Goal: Task Accomplishment & Management: Use online tool/utility

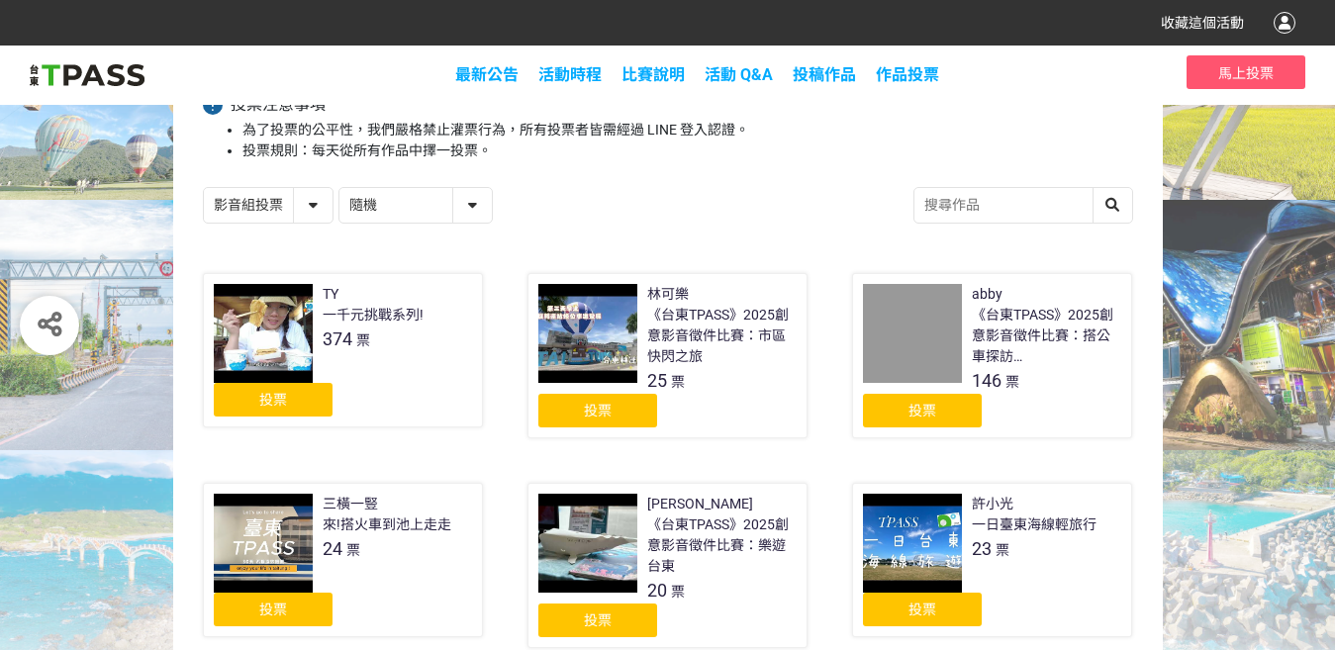
click at [940, 405] on div "投票" at bounding box center [922, 411] width 119 height 34
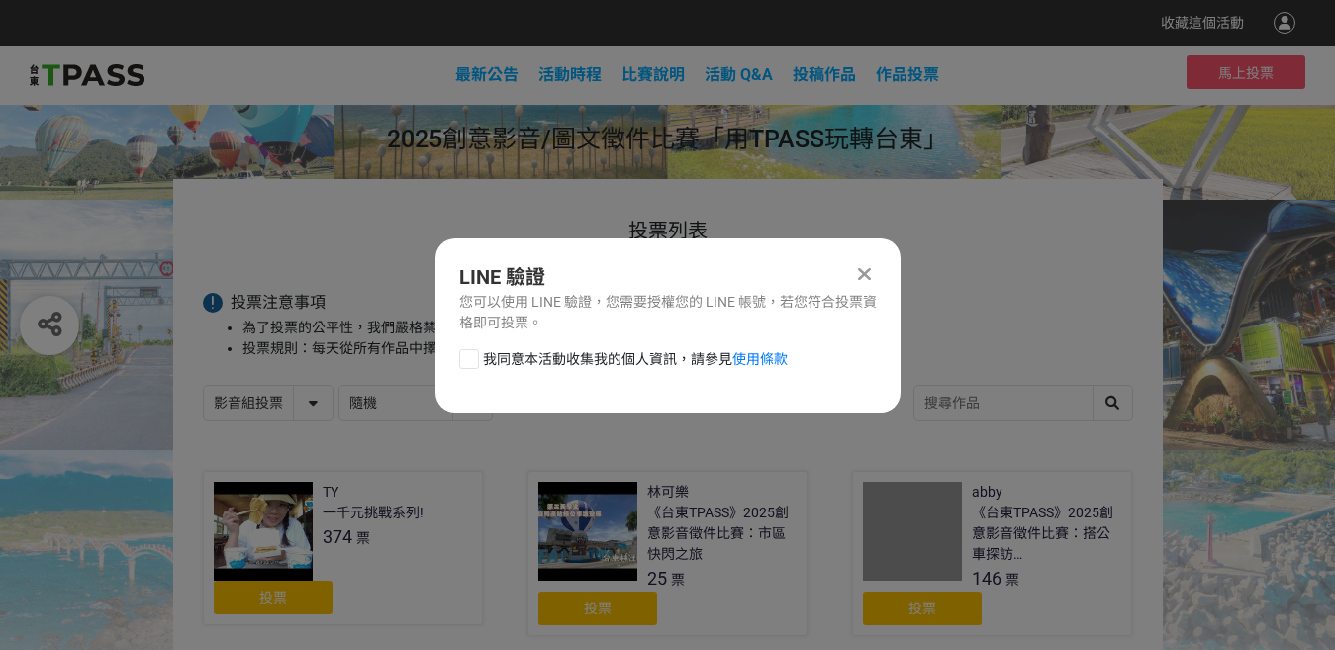
click at [487, 357] on span "我同意本活動收集我的個人資訊，請參見 使用條款" at bounding box center [635, 359] width 305 height 21
click at [473, 357] on input "我同意本活動收集我的個人資訊，請參見 使用條款" at bounding box center [466, 358] width 13 height 13
checkbox input "false"
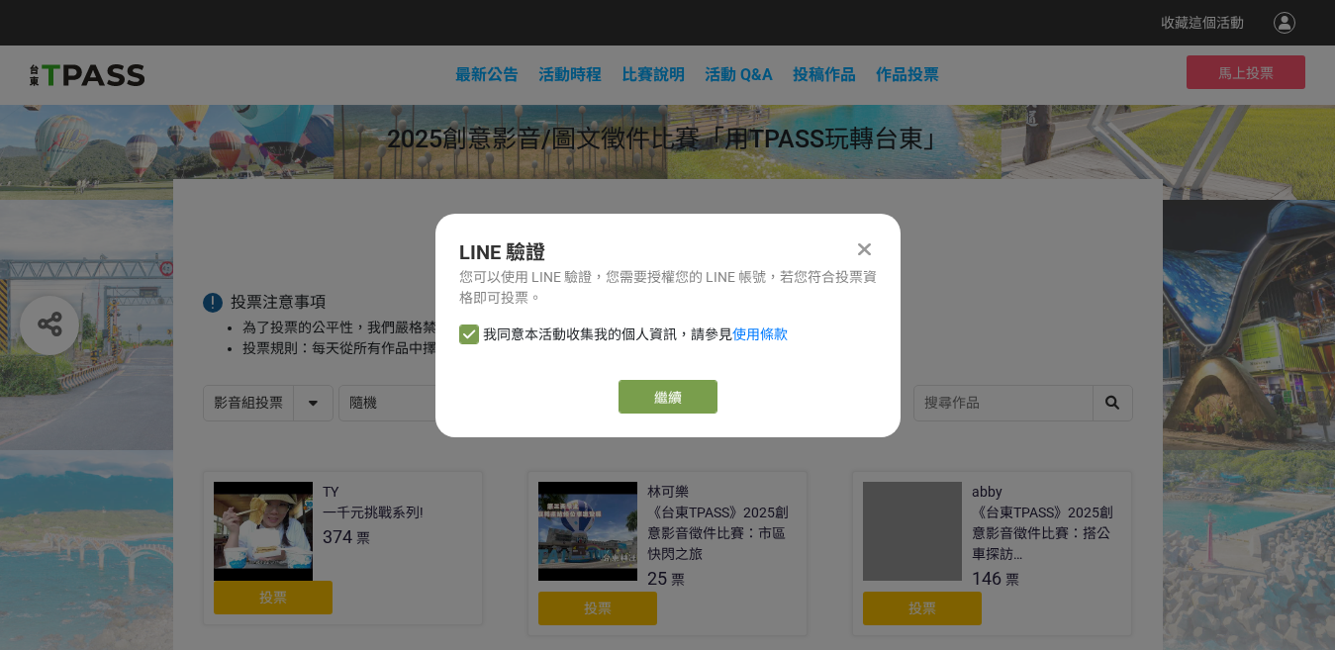
click at [718, 401] on div "繼續" at bounding box center [668, 397] width 418 height 34
click at [658, 393] on link "繼續" at bounding box center [668, 397] width 99 height 34
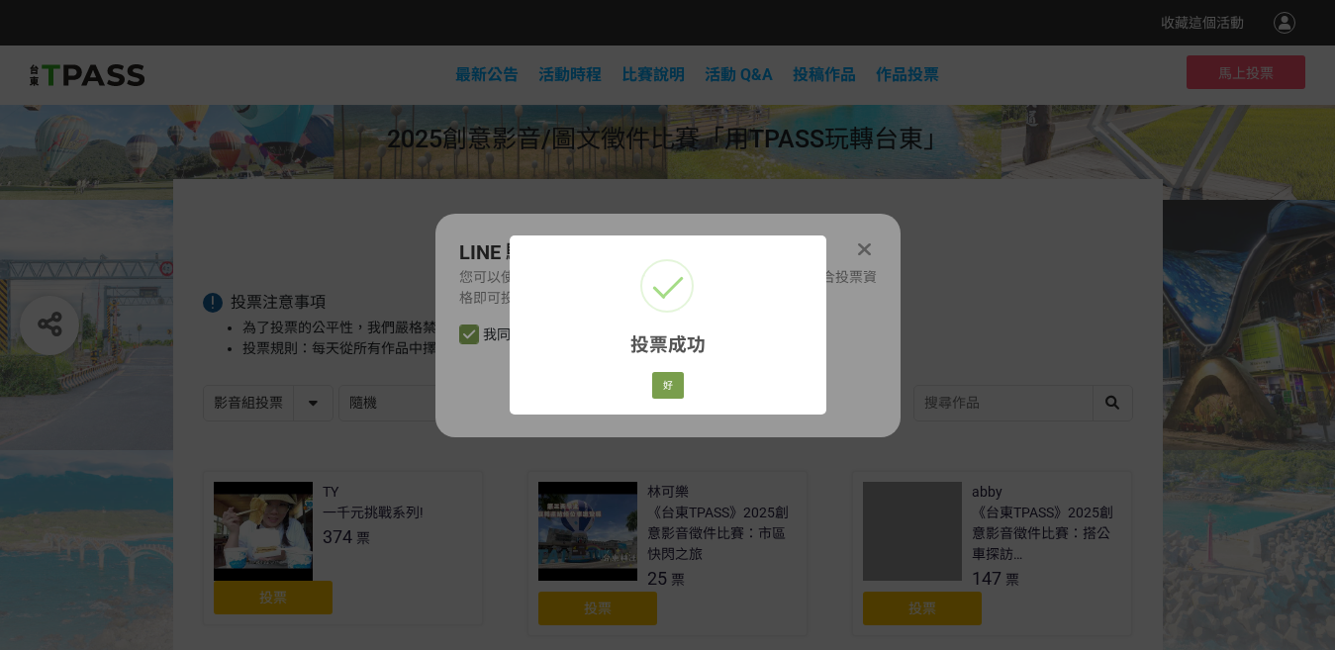
click at [690, 384] on div "投票成功 × 好 Cancel" at bounding box center [668, 325] width 317 height 179
click at [676, 388] on button "好" at bounding box center [668, 386] width 32 height 28
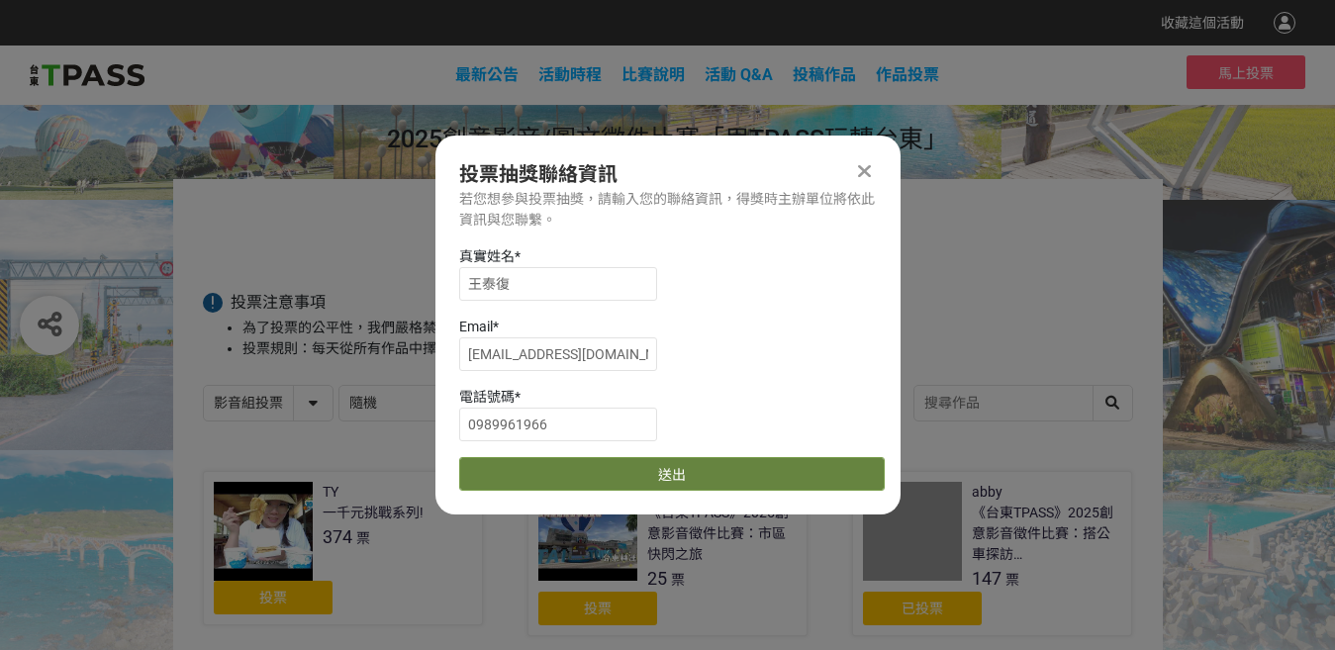
click at [593, 470] on button "送出" at bounding box center [672, 474] width 426 height 34
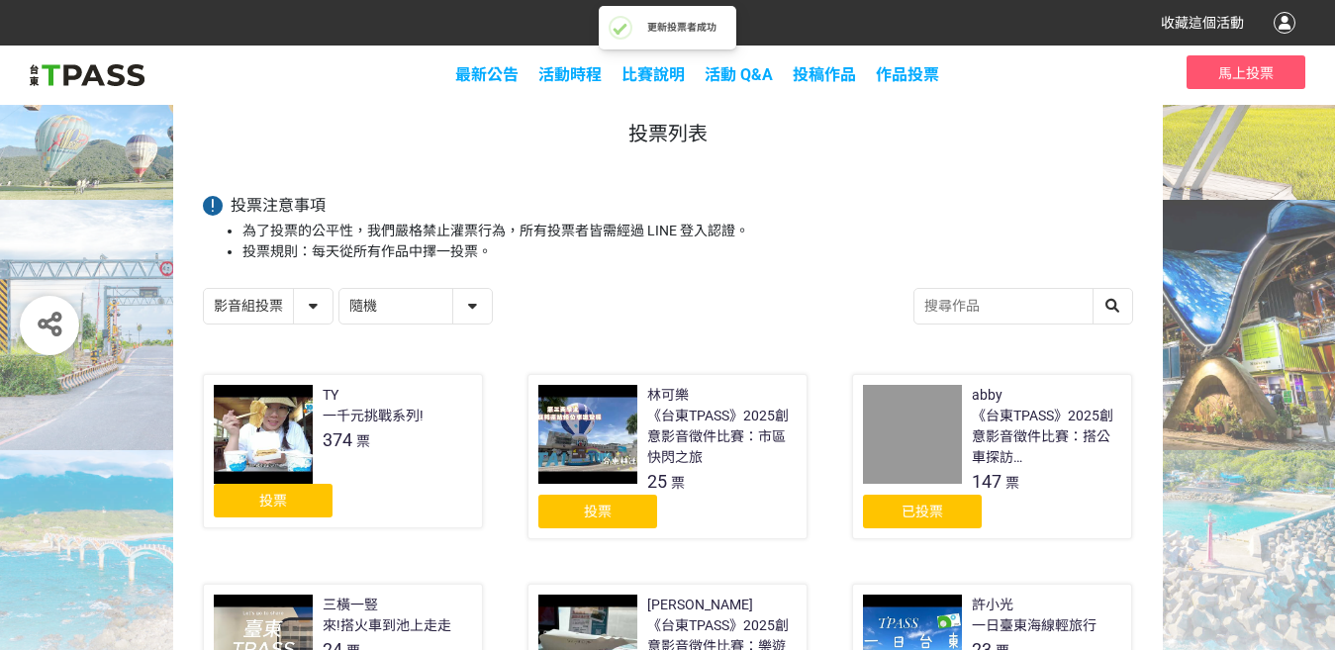
scroll to position [198, 0]
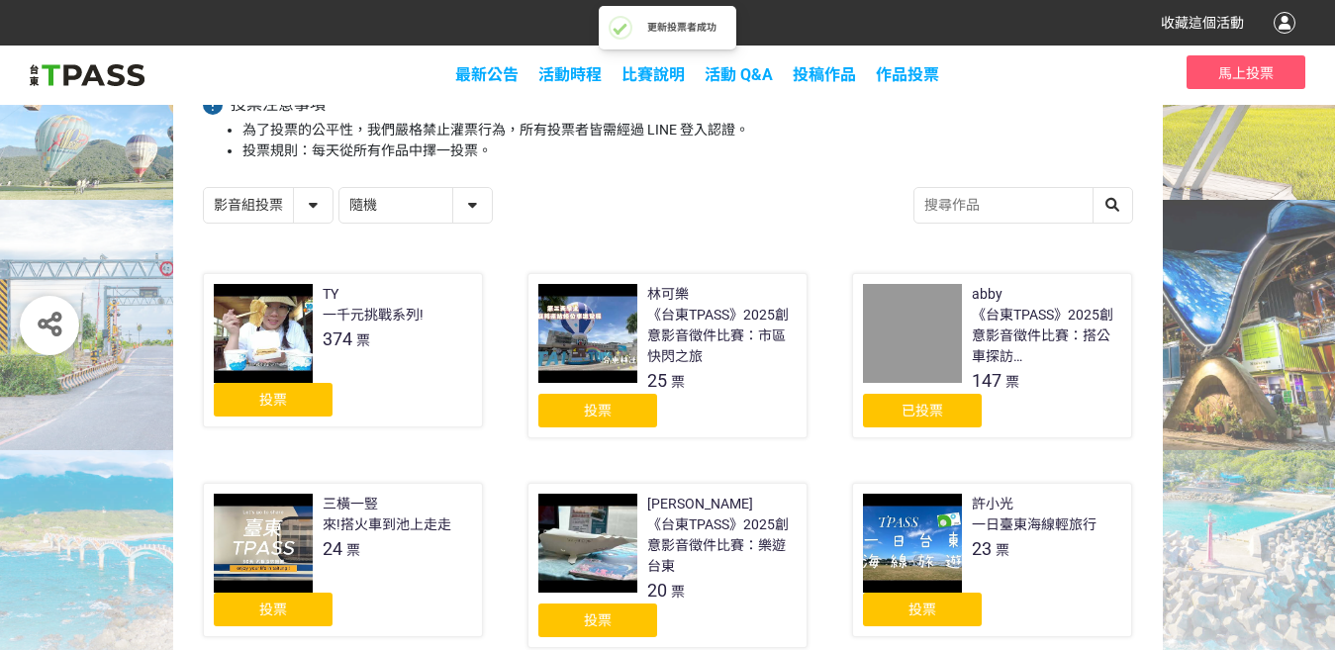
click at [287, 210] on select "影音組投票 圖文組投票" at bounding box center [268, 205] width 129 height 35
select select "13139"
click at [204, 188] on select "影音組投票 圖文組投票" at bounding box center [268, 205] width 129 height 35
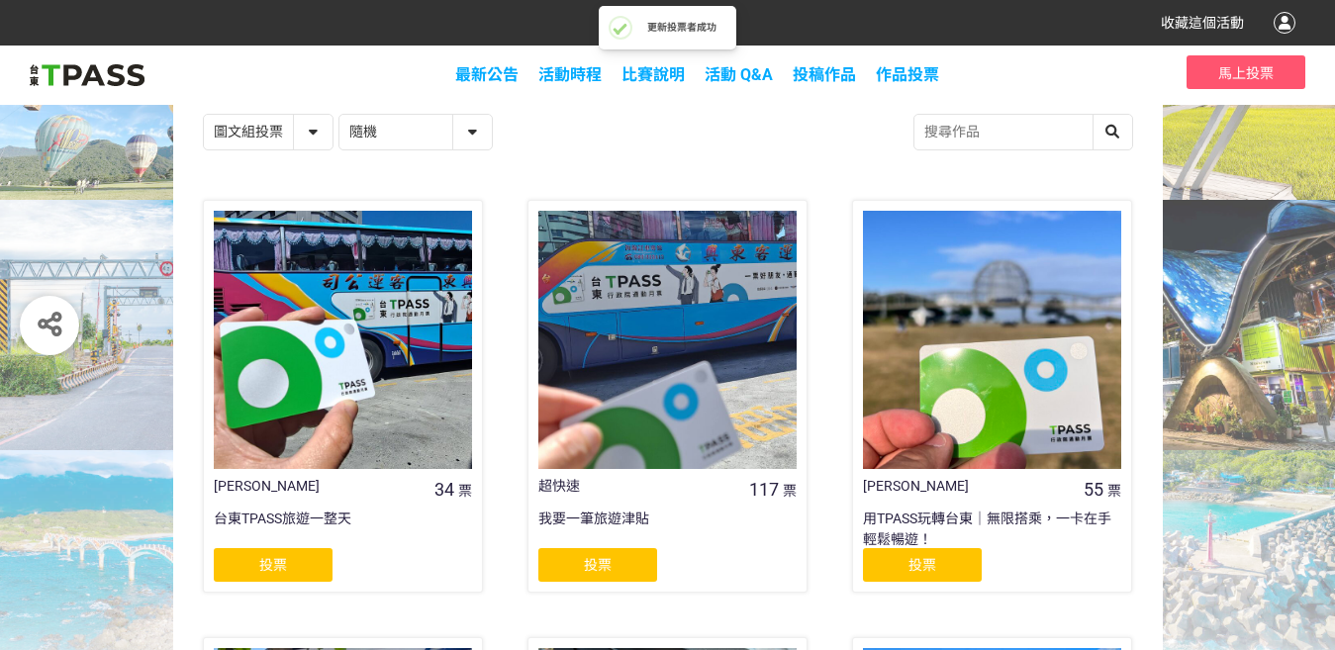
scroll to position [396, 0]
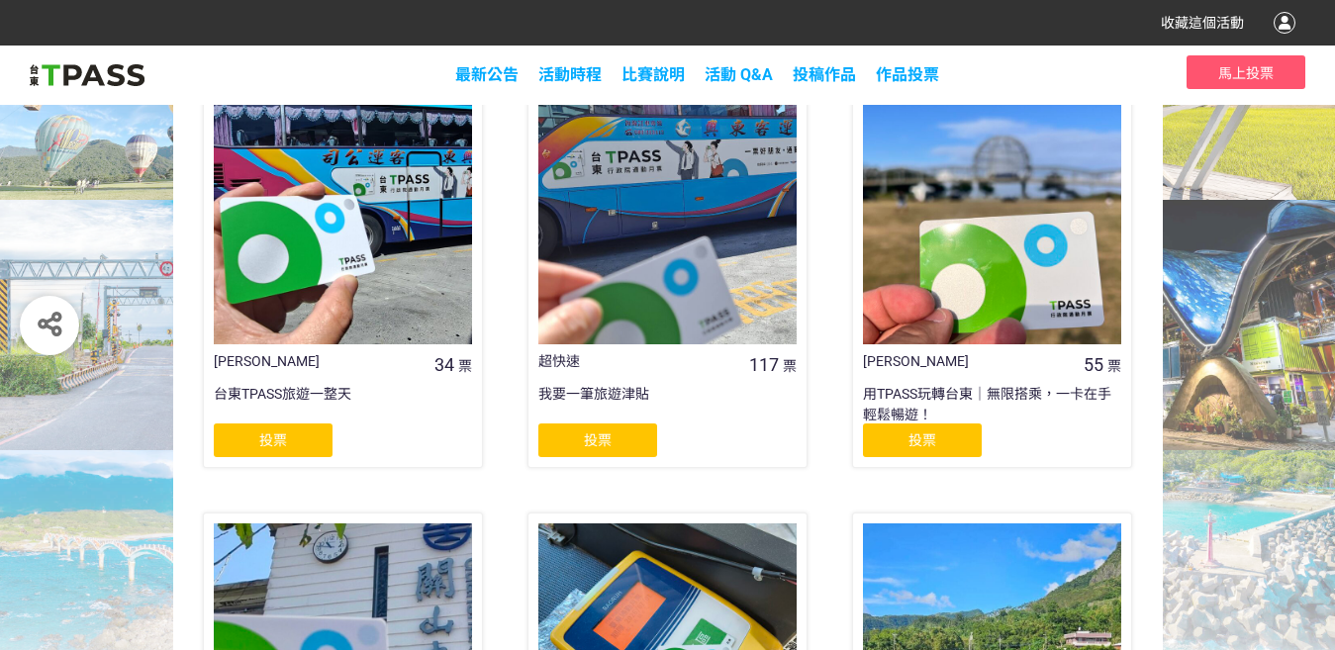
click at [950, 440] on div "投票" at bounding box center [922, 441] width 119 height 34
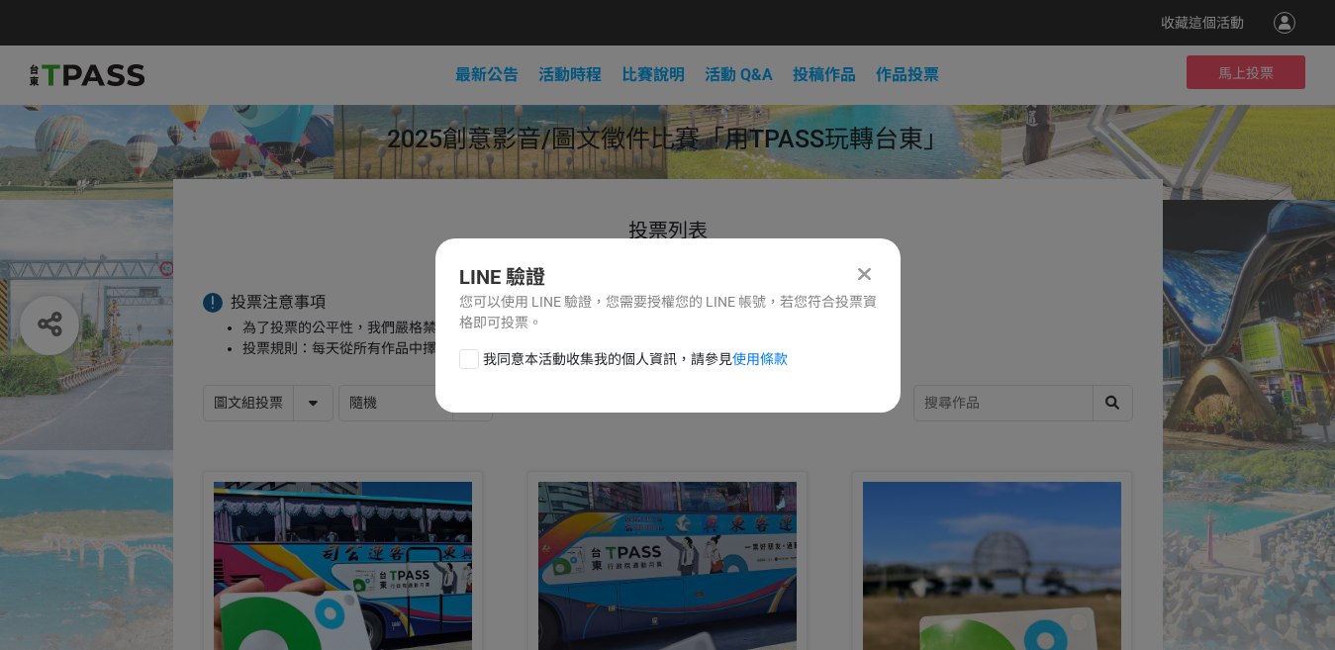
scroll to position [0, 0]
click at [468, 364] on div at bounding box center [469, 359] width 20 height 20
checkbox input "true"
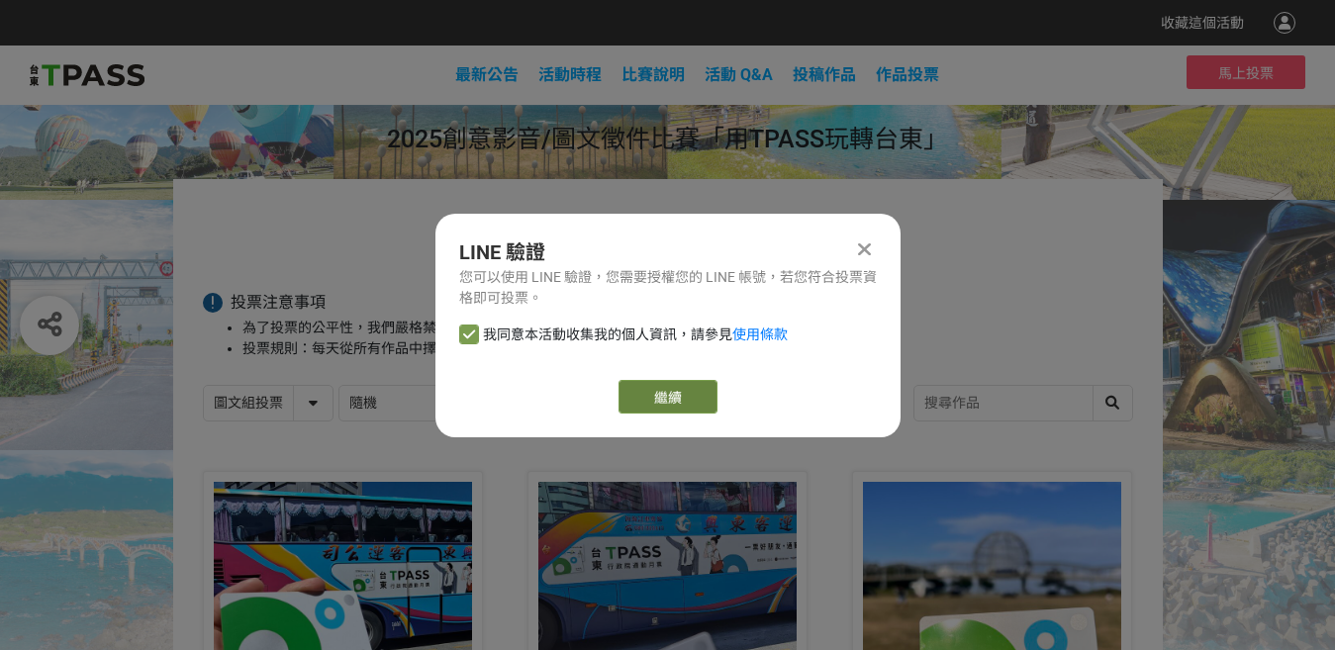
click at [644, 397] on link "繼續" at bounding box center [668, 397] width 99 height 34
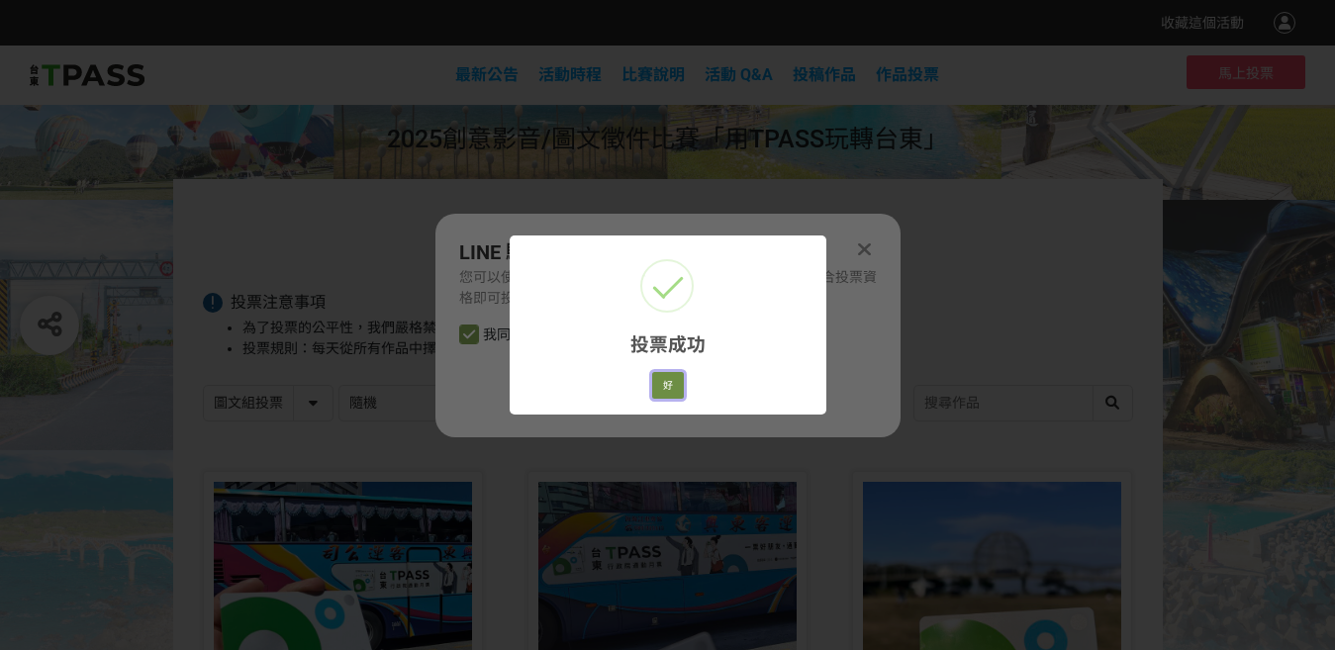
click at [665, 396] on button "好" at bounding box center [668, 386] width 32 height 28
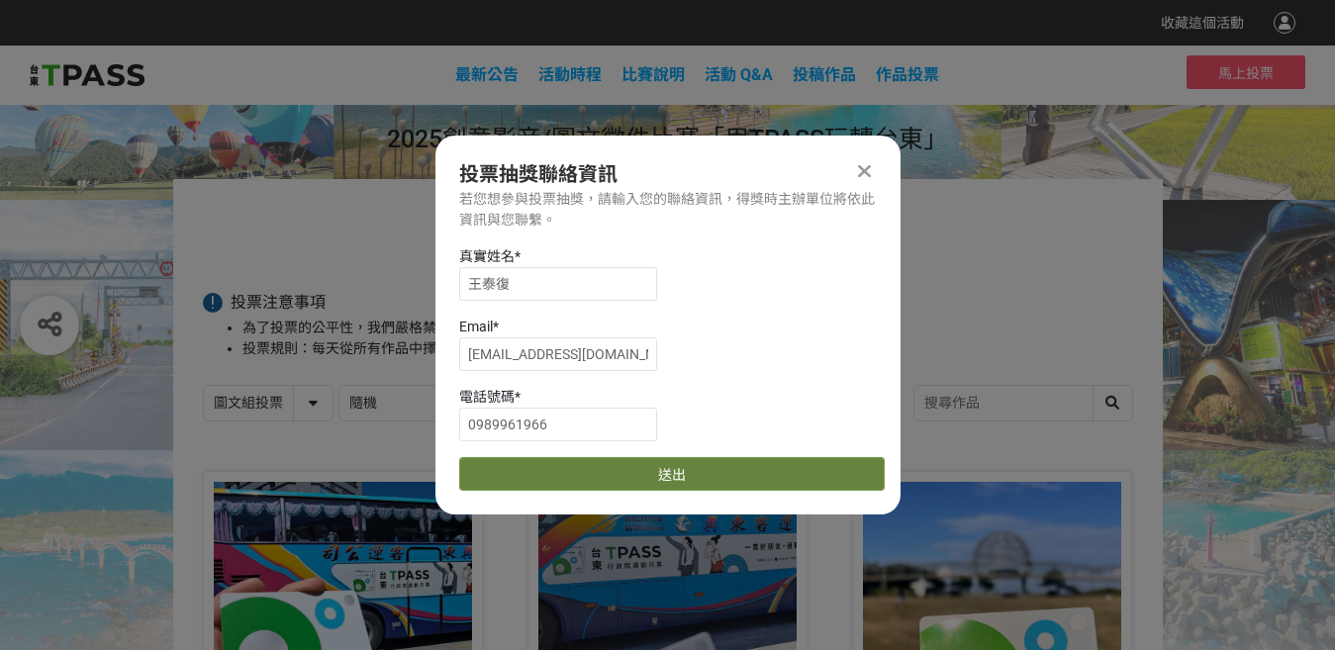
click at [500, 463] on button "送出" at bounding box center [672, 474] width 426 height 34
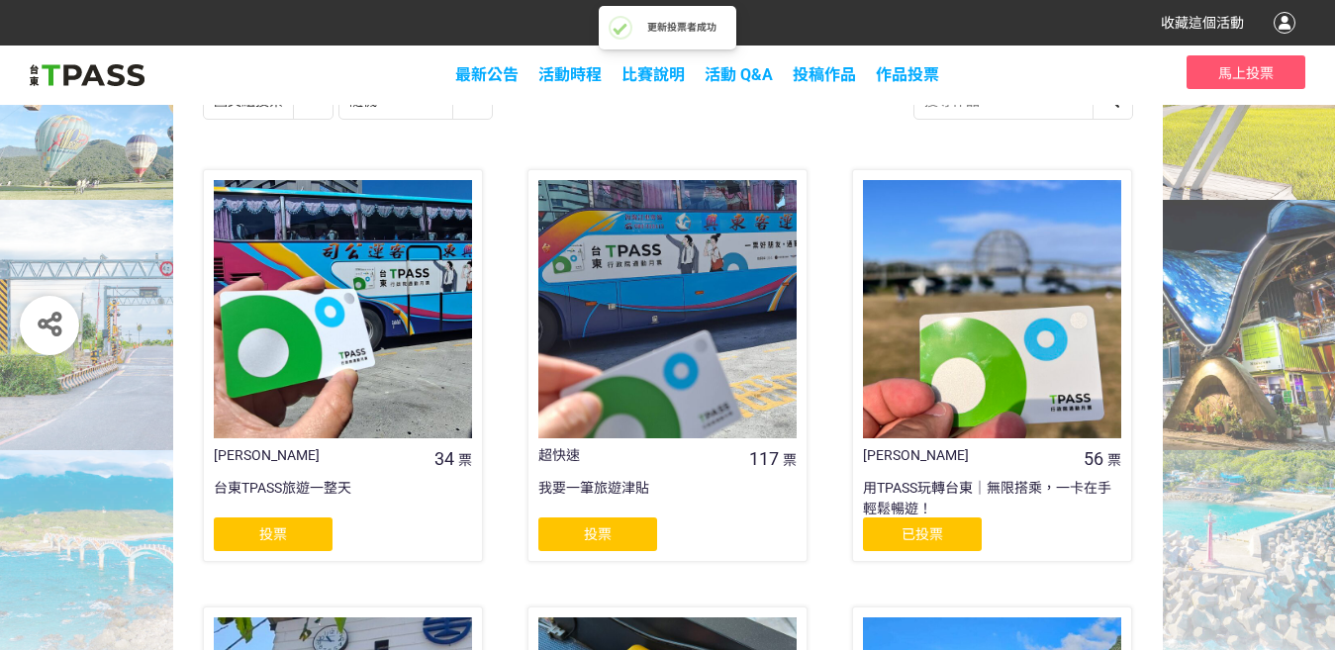
scroll to position [198, 0]
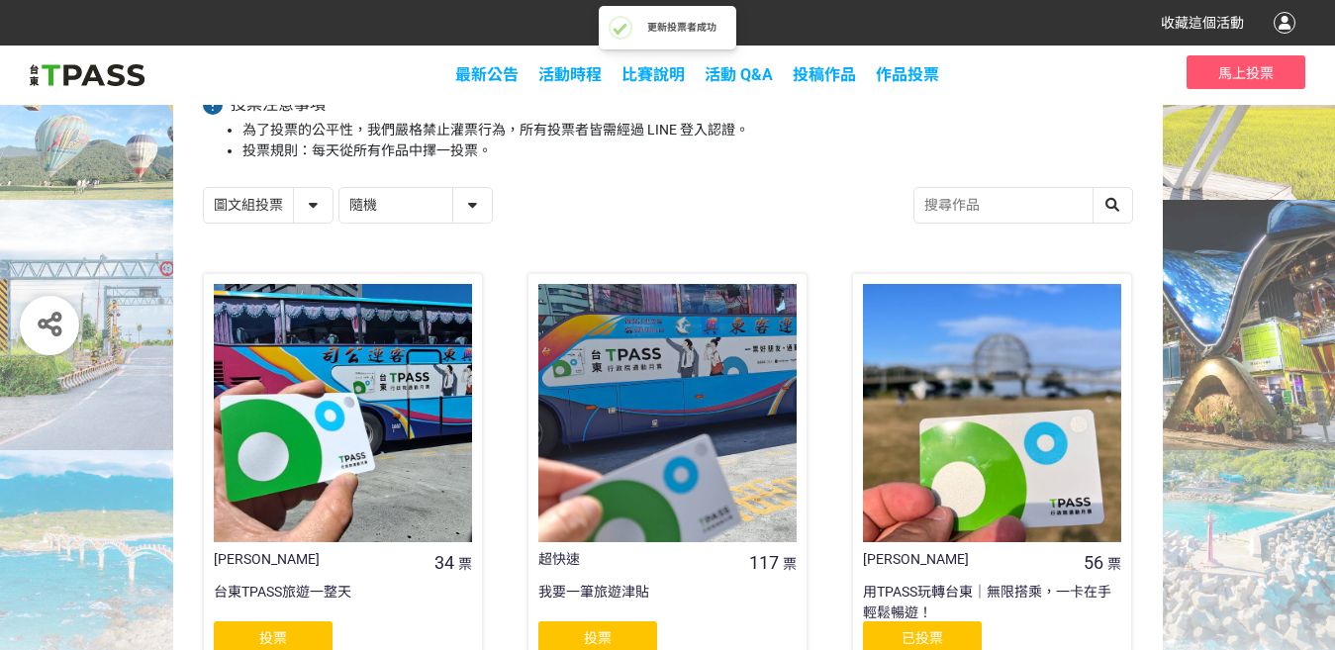
click at [296, 210] on select "影音組投票 圖文組投票" at bounding box center [268, 205] width 129 height 35
click at [597, 206] on div "影音組投票 圖文組投票 隨機 作品 - 由新到舊 作品 - 由舊到新 票數 - 由多到少 票數 - 由少到多" at bounding box center [668, 208] width 930 height 42
